Goal: Task Accomplishment & Management: Manage account settings

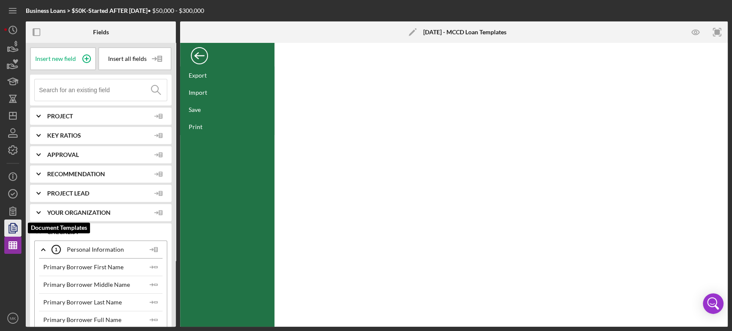
click at [15, 227] on icon "button" at bounding box center [12, 228] width 21 height 21
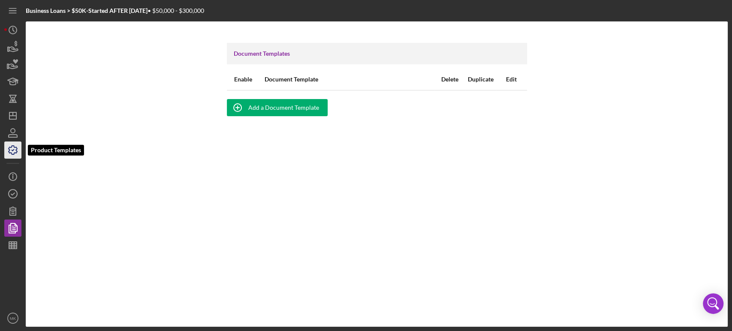
click at [11, 148] on icon "button" at bounding box center [12, 149] width 21 height 21
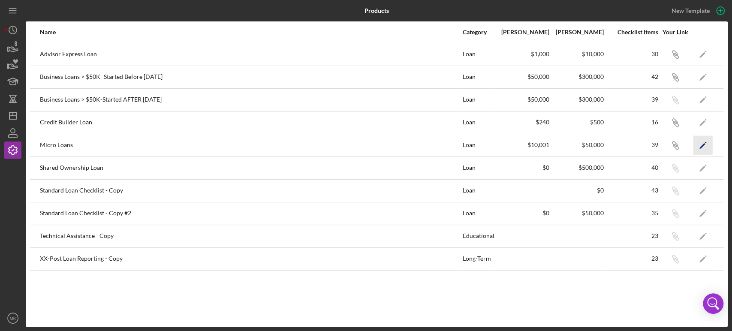
click at [701, 144] on icon "Icon/Edit" at bounding box center [703, 145] width 19 height 19
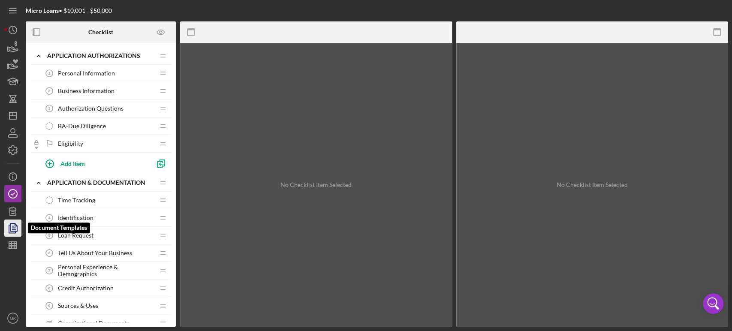
click at [16, 226] on polyline "button" at bounding box center [16, 225] width 2 height 2
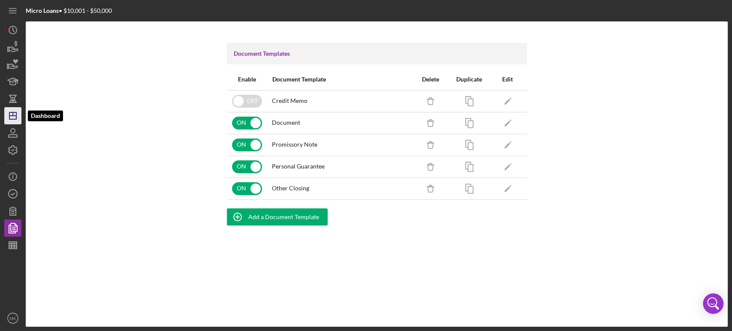
click at [11, 118] on icon "Icon/Dashboard" at bounding box center [12, 115] width 21 height 21
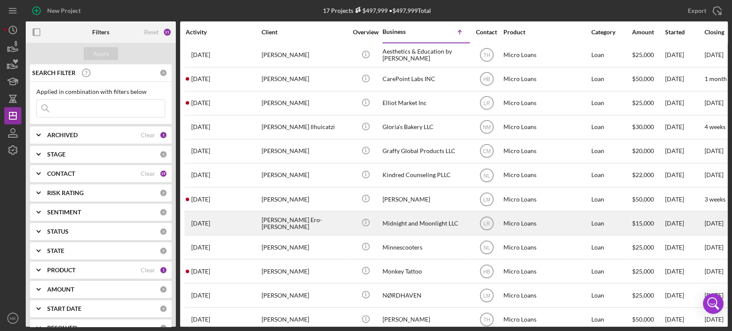
click at [419, 222] on div "Midnight and Moonlight LLC" at bounding box center [426, 223] width 86 height 23
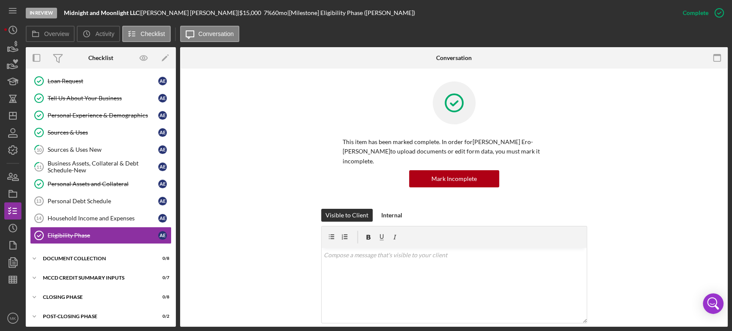
scroll to position [141, 0]
click at [17, 242] on icon "button" at bounding box center [12, 245] width 21 height 21
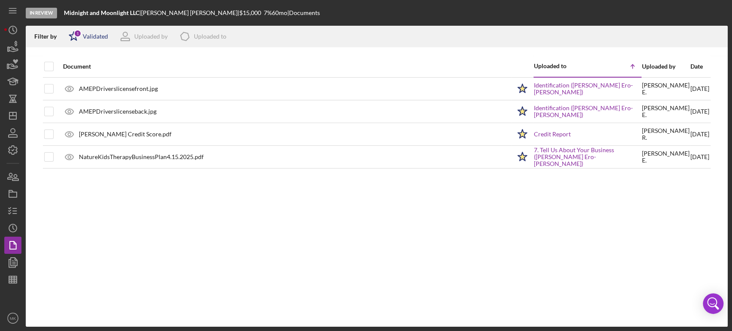
click at [92, 35] on div "Validated" at bounding box center [95, 36] width 25 height 7
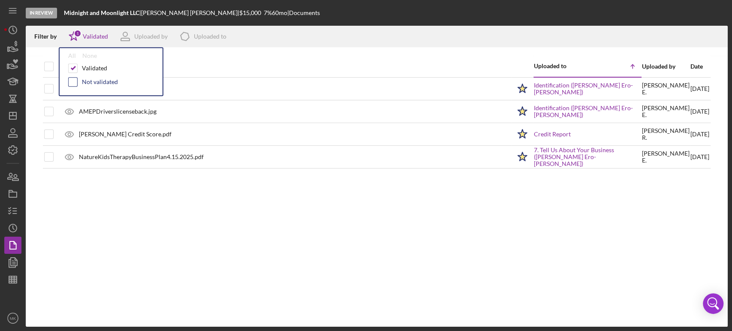
click at [76, 81] on input "checkbox" at bounding box center [73, 82] width 9 height 9
checkbox input "true"
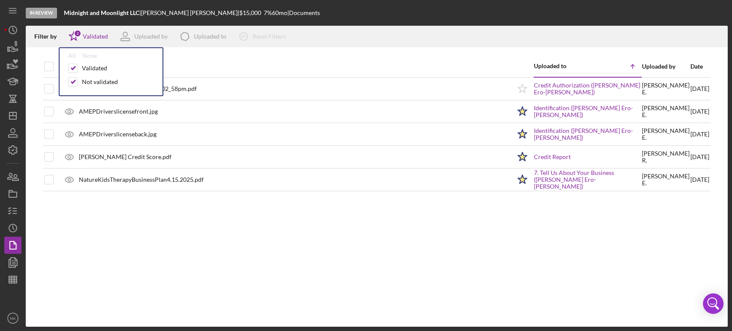
click at [239, 238] on div "Document Uploaded to Icon/Table Sort Arrow Uploaded by Date Credit Authorizatio…" at bounding box center [377, 191] width 702 height 271
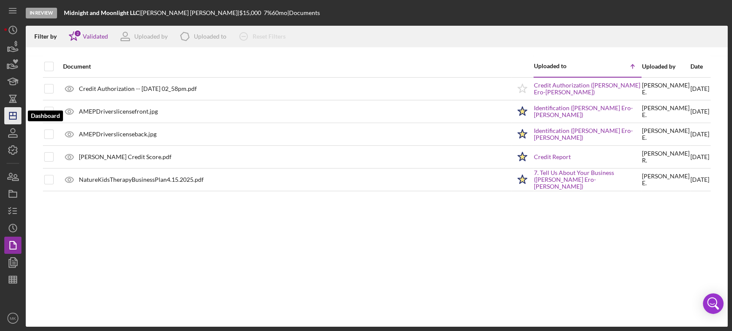
click at [17, 114] on icon "Icon/Dashboard" at bounding box center [12, 115] width 21 height 21
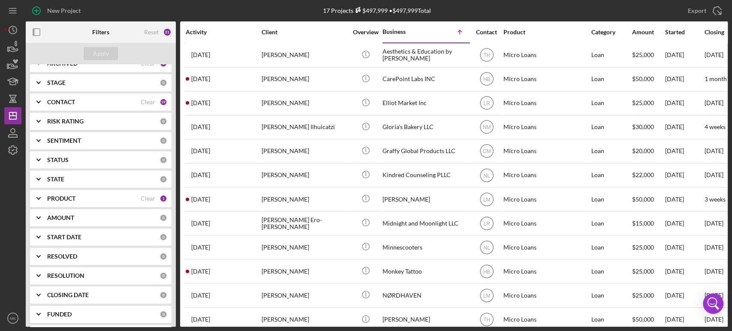
scroll to position [93, 0]
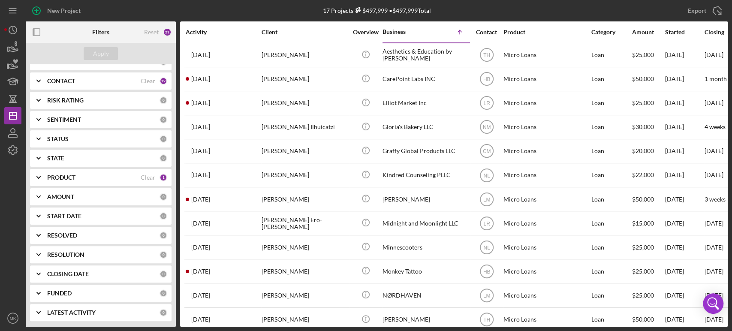
click at [110, 180] on div "PRODUCT" at bounding box center [94, 177] width 94 height 7
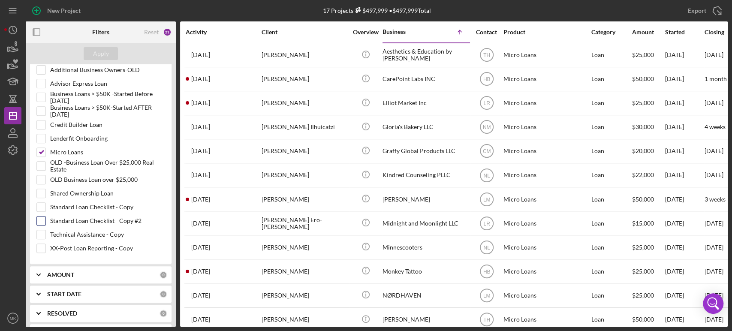
scroll to position [236, 0]
click at [42, 150] on input "Micro Loans" at bounding box center [41, 152] width 9 height 9
checkbox input "false"
click at [40, 94] on input "Business Loans > $50K -Started Before [DATE]" at bounding box center [41, 97] width 9 height 9
checkbox input "true"
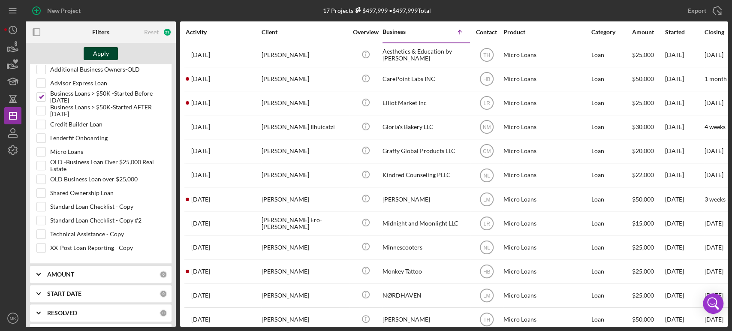
click at [103, 54] on div "Apply" at bounding box center [101, 53] width 16 height 13
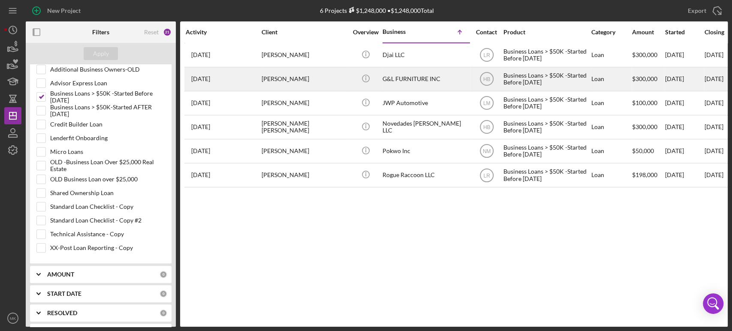
click at [428, 76] on div "G&L FURNITURE INC" at bounding box center [426, 79] width 86 height 23
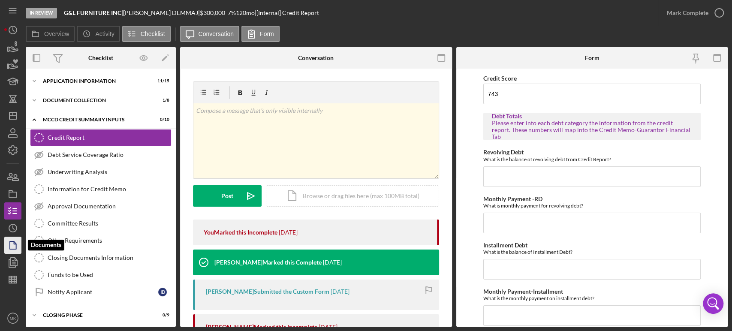
click at [13, 246] on icon "button" at bounding box center [12, 245] width 21 height 21
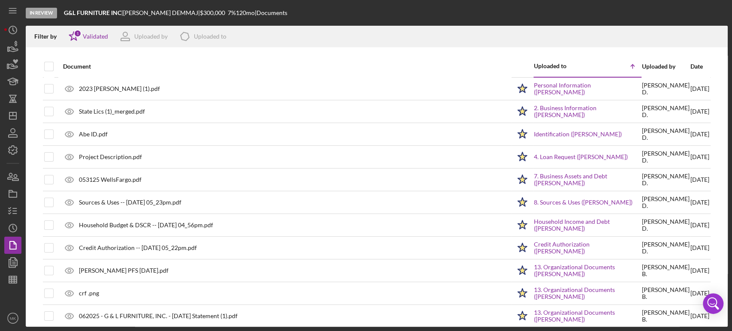
click at [548, 66] on div "Uploaded to" at bounding box center [561, 66] width 54 height 7
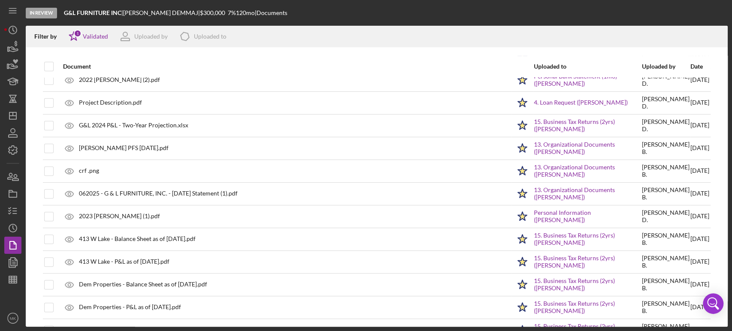
scroll to position [212, 0]
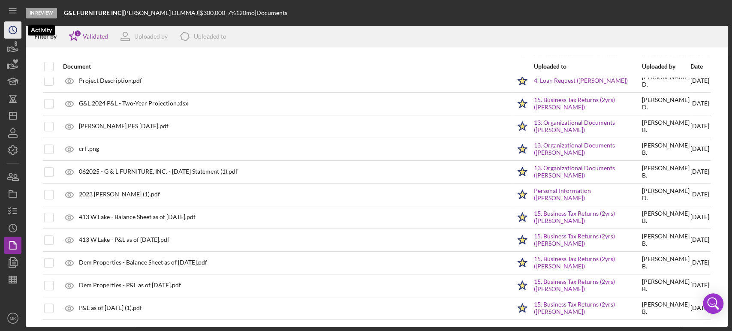
click at [15, 31] on icon "Icon/History" at bounding box center [12, 29] width 21 height 21
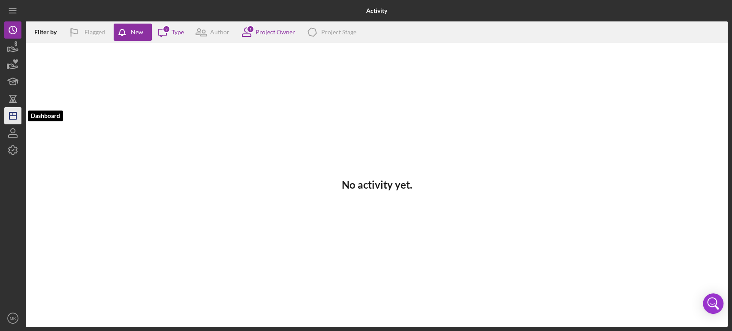
click at [15, 119] on polygon "button" at bounding box center [12, 115] width 7 height 7
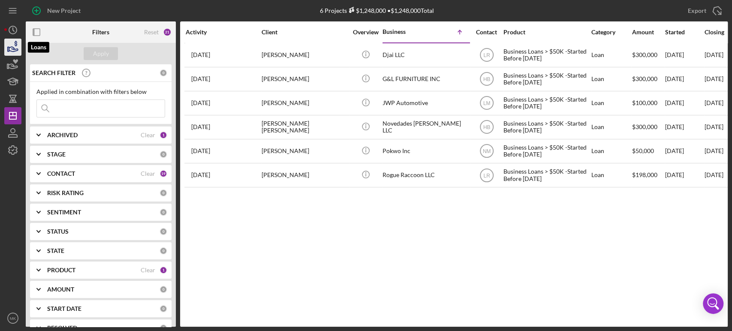
click at [10, 48] on icon "button" at bounding box center [12, 46] width 21 height 21
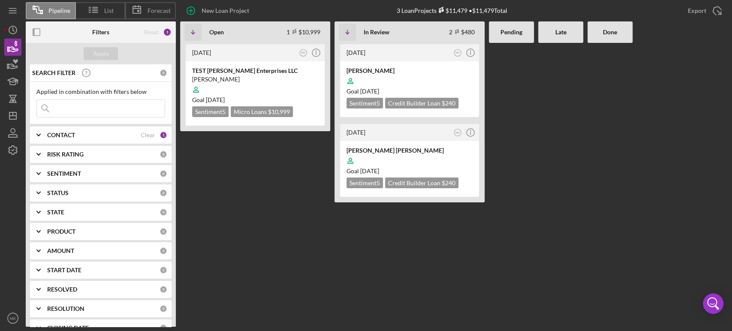
click at [515, 33] on b "Pending" at bounding box center [512, 32] width 22 height 7
click at [617, 29] on b "Done" at bounding box center [610, 32] width 14 height 7
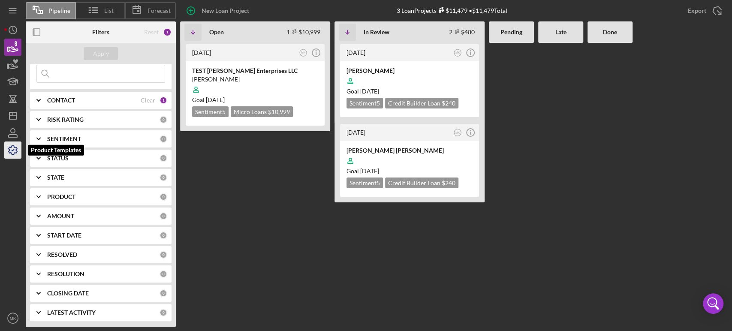
click at [12, 148] on icon "button" at bounding box center [12, 149] width 21 height 21
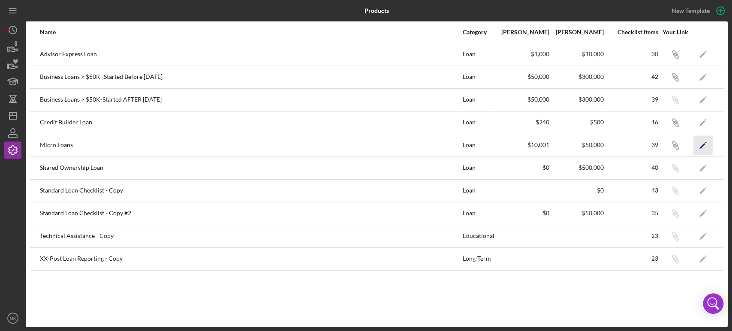
click at [704, 142] on icon "Icon/Edit" at bounding box center [703, 145] width 19 height 19
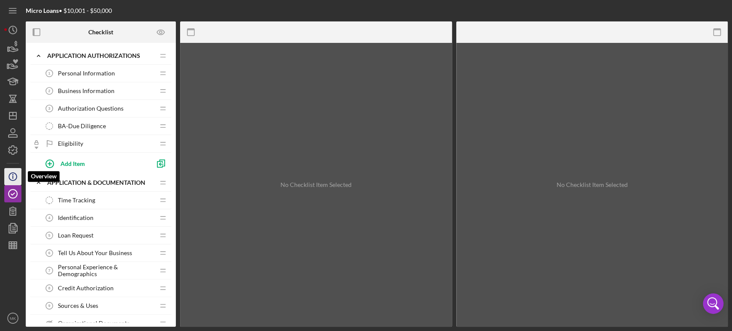
click at [13, 174] on icon "Icon/Info" at bounding box center [12, 176] width 21 height 21
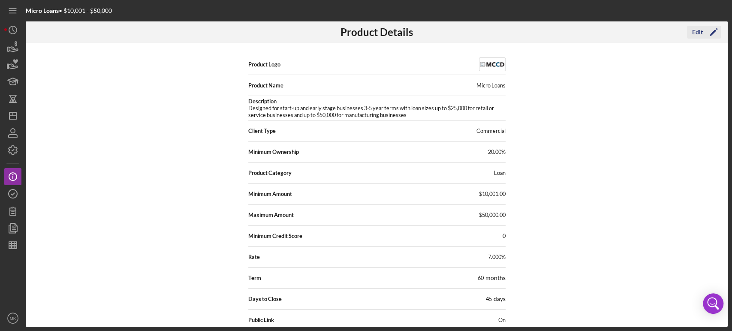
click at [699, 30] on div "Edit" at bounding box center [697, 32] width 11 height 13
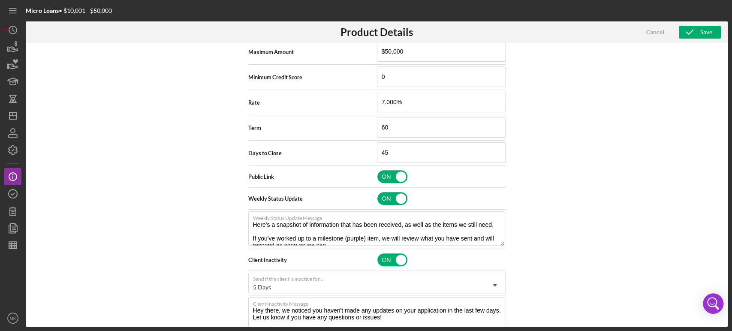
scroll to position [353, 0]
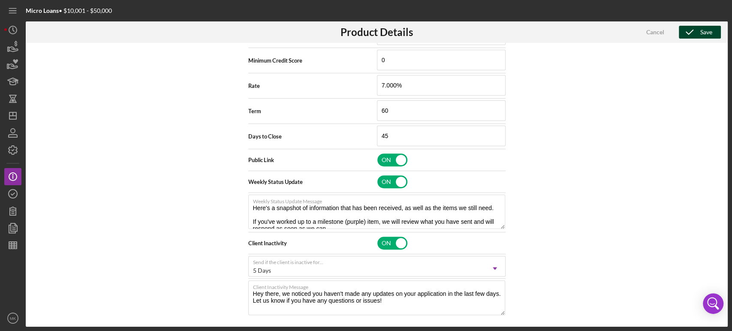
click at [704, 29] on div "Save" at bounding box center [707, 32] width 12 height 13
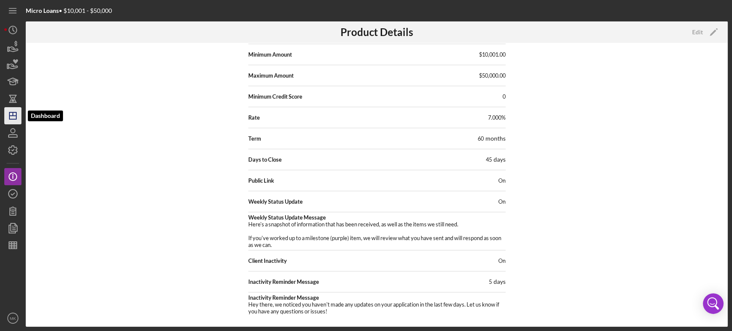
click at [14, 114] on icon "Icon/Dashboard" at bounding box center [12, 115] width 21 height 21
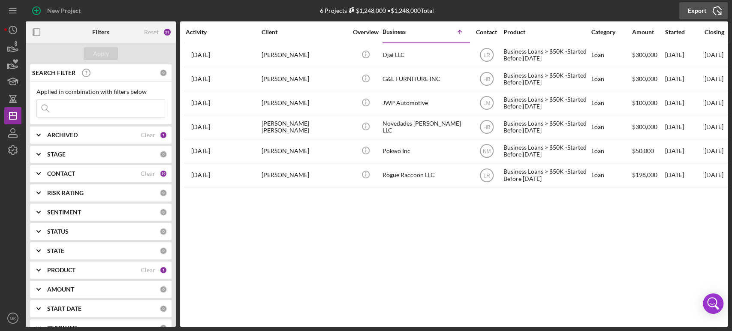
click at [711, 11] on icon "Icon/Export" at bounding box center [717, 10] width 21 height 21
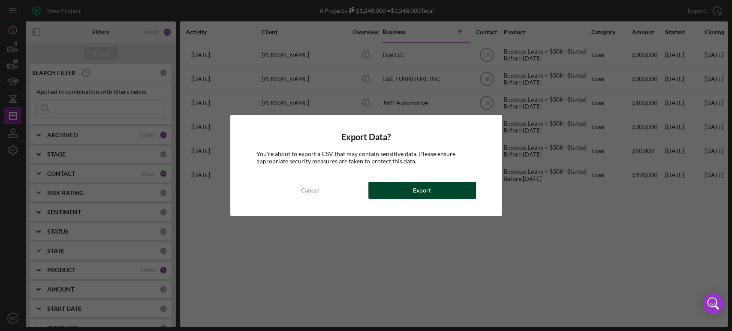
click at [409, 193] on button "Export" at bounding box center [423, 190] width 108 height 17
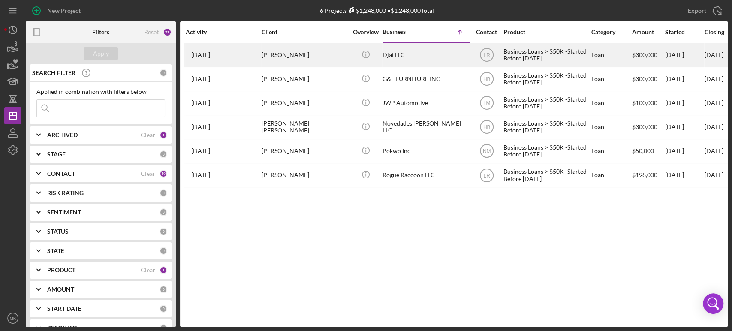
click at [308, 55] on div "[PERSON_NAME]" at bounding box center [305, 55] width 86 height 23
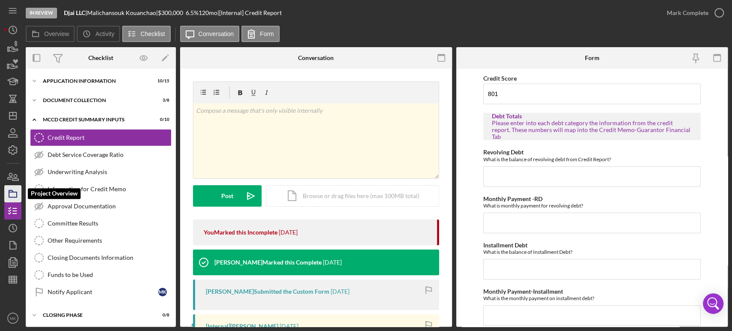
click at [14, 194] on icon "button" at bounding box center [12, 193] width 21 height 21
